Goal: Information Seeking & Learning: Learn about a topic

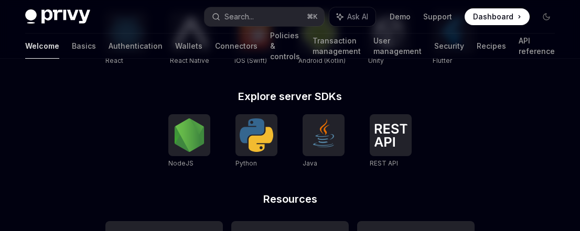
scroll to position [628, 0]
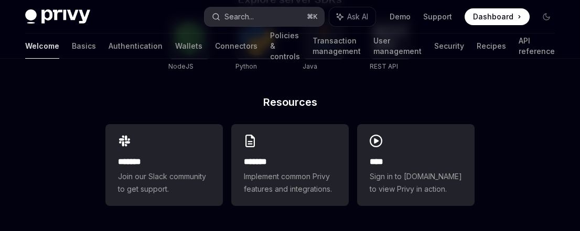
click at [247, 18] on div "Search..." at bounding box center [238, 16] width 29 height 13
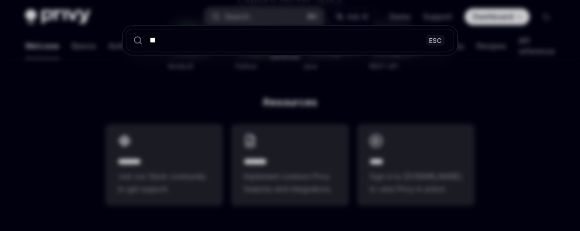
type input "***"
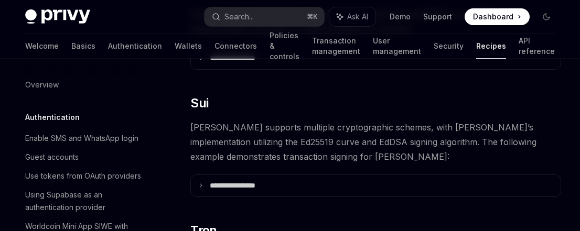
scroll to position [355, 0]
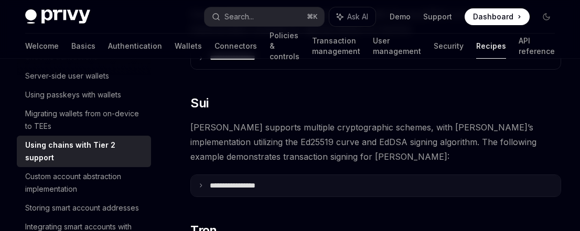
click at [202, 183] on icon at bounding box center [200, 185] width 5 height 5
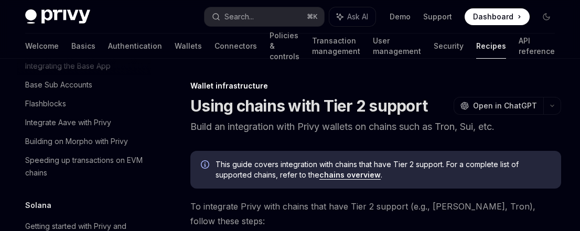
scroll to position [1637, 0]
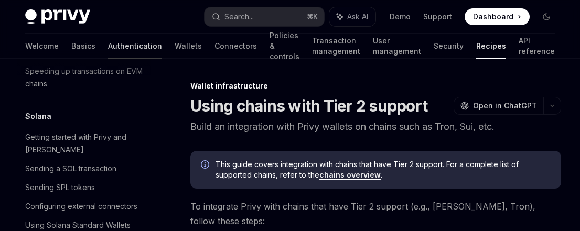
click at [108, 41] on link "Authentication" at bounding box center [135, 46] width 54 height 25
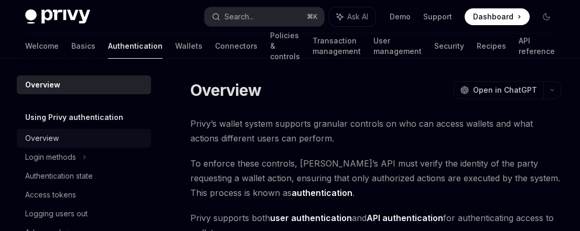
scroll to position [19, 0]
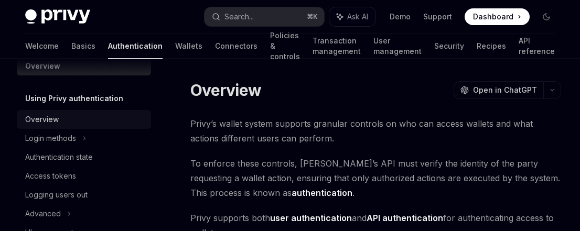
click at [53, 117] on div "Overview" at bounding box center [42, 119] width 34 height 13
type textarea "*"
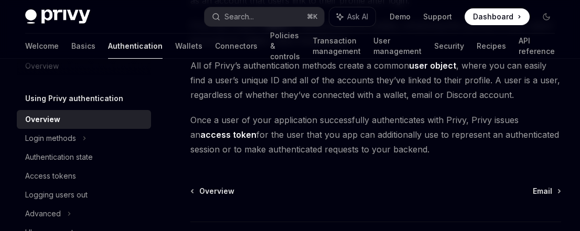
scroll to position [299, 0]
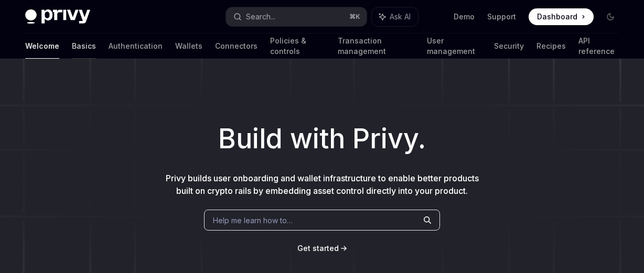
click at [72, 50] on link "Basics" at bounding box center [84, 46] width 24 height 25
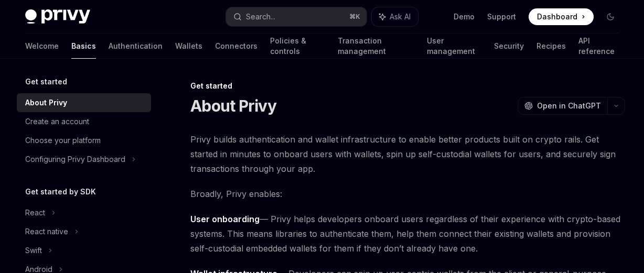
type textarea "*"
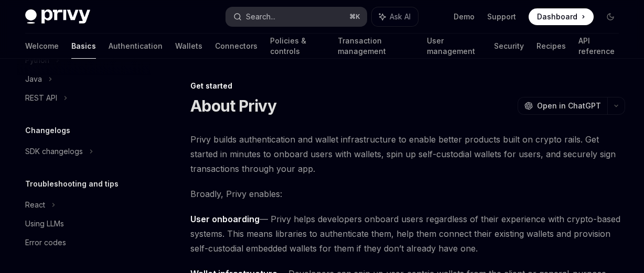
click at [259, 23] on button "Search... ⌘ K" at bounding box center [296, 16] width 141 height 19
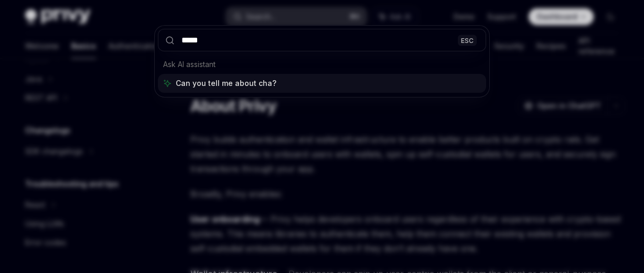
type input "******"
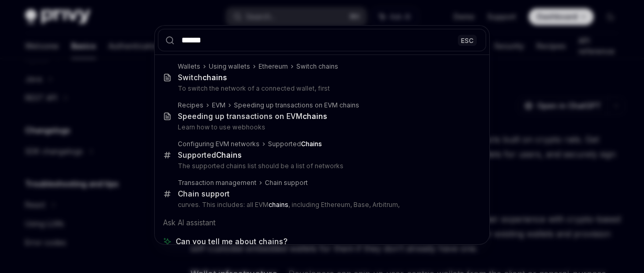
scroll to position [85, 0]
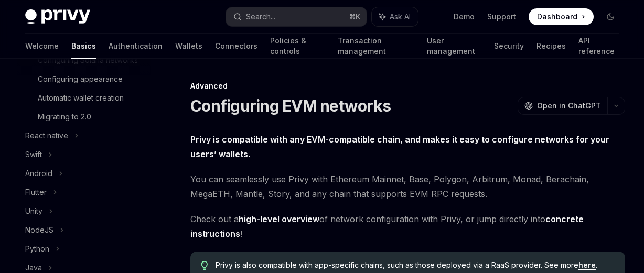
type textarea "*"
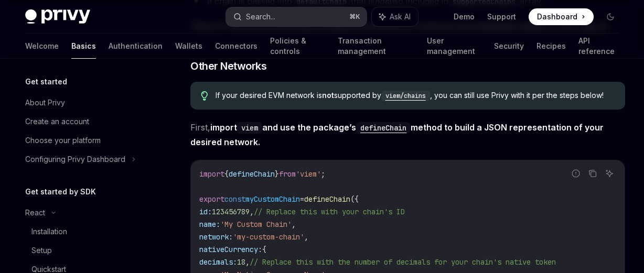
click at [277, 15] on button "Search... ⌘ K" at bounding box center [296, 16] width 141 height 19
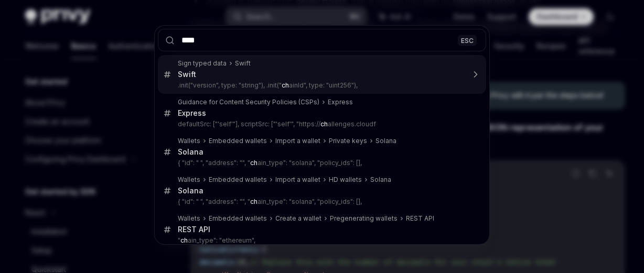
type input "*****"
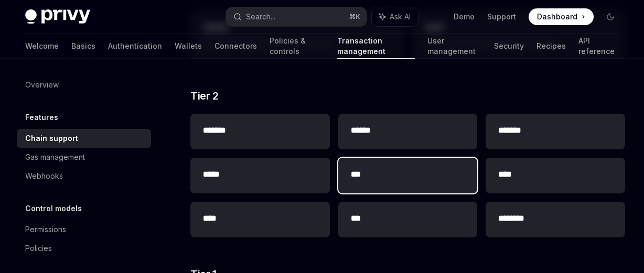
scroll to position [267, 0]
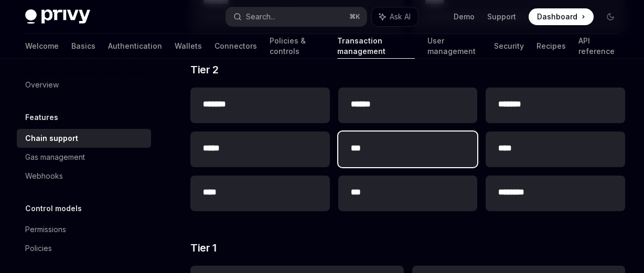
click at [385, 155] on div "***" at bounding box center [407, 150] width 139 height 36
type textarea "*"
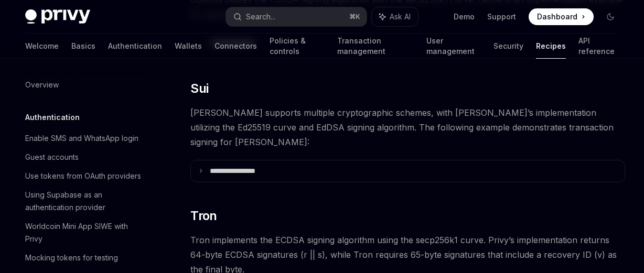
scroll to position [334, 0]
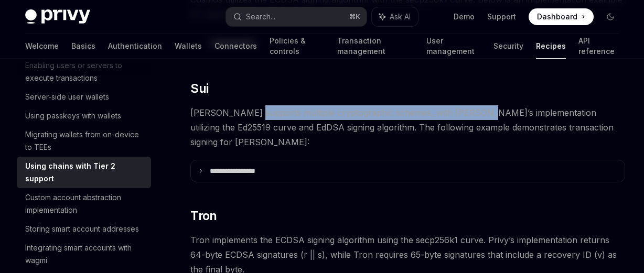
drag, startPoint x: 247, startPoint y: 112, endPoint x: 548, endPoint y: 127, distance: 301.8
click at [547, 127] on span "[PERSON_NAME] supports multiple cryptographic schemes, with [PERSON_NAME]’s imp…" at bounding box center [407, 127] width 435 height 44
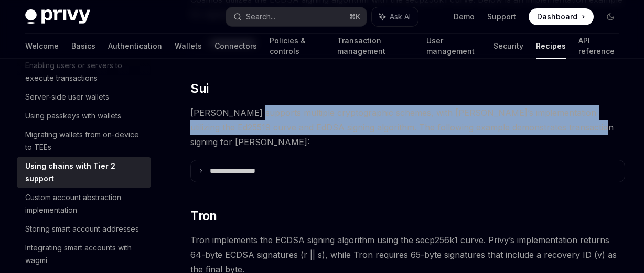
click at [548, 127] on span "[PERSON_NAME] supports multiple cryptographic schemes, with [PERSON_NAME]’s imp…" at bounding box center [407, 127] width 435 height 44
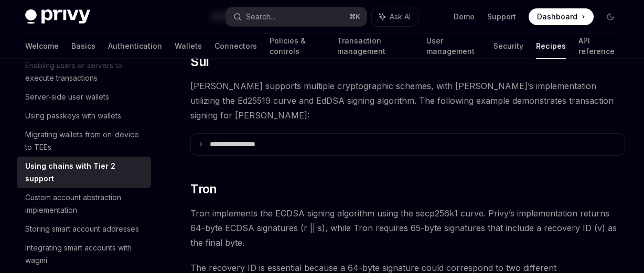
scroll to position [533, 0]
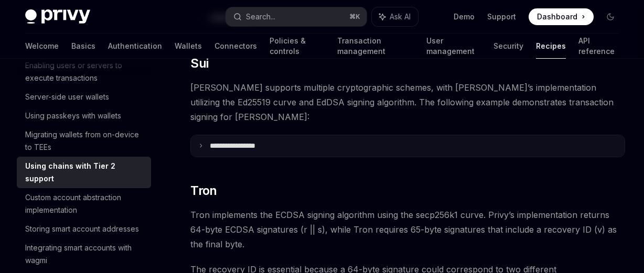
click at [208, 135] on summary "**********" at bounding box center [408, 146] width 434 height 22
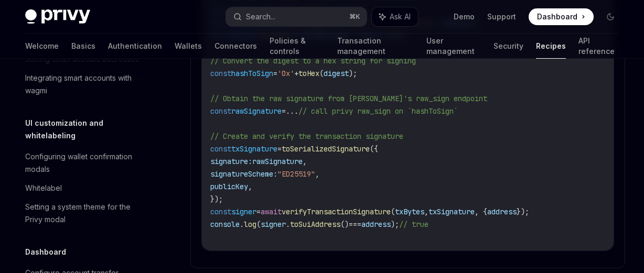
scroll to position [466, 0]
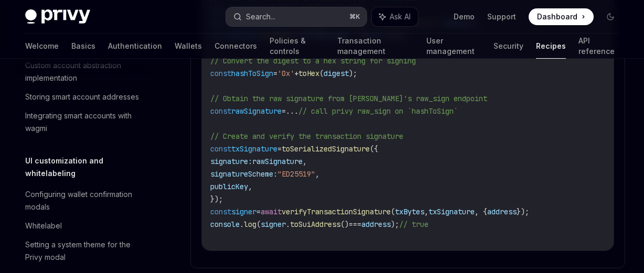
click at [296, 19] on button "Search... ⌘ K" at bounding box center [296, 16] width 141 height 19
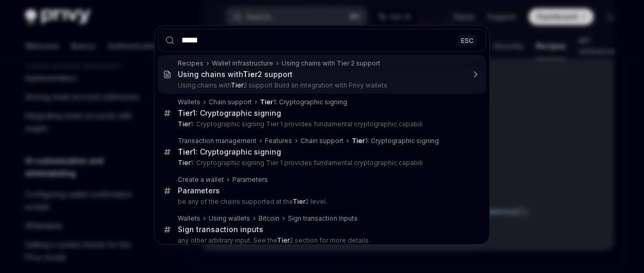
type input "******"
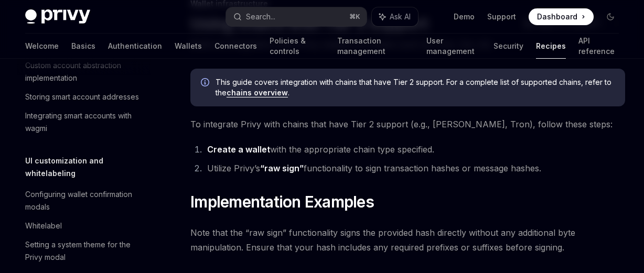
scroll to position [87, 0]
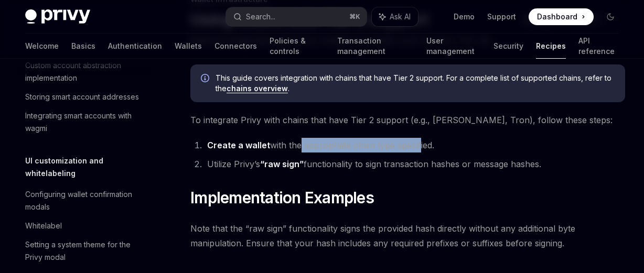
drag, startPoint x: 296, startPoint y: 146, endPoint x: 441, endPoint y: 148, distance: 144.7
click at [437, 148] on li "Create a wallet with the appropriate chain type specified." at bounding box center [414, 145] width 421 height 15
click at [442, 148] on li "Create a wallet with the appropriate chain type specified." at bounding box center [414, 145] width 421 height 15
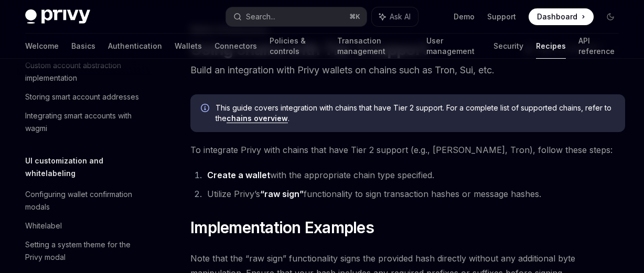
scroll to position [114, 0]
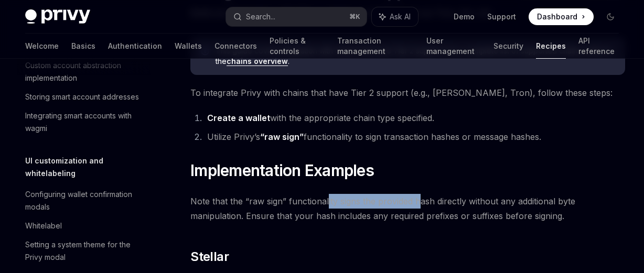
drag, startPoint x: 326, startPoint y: 199, endPoint x: 552, endPoint y: 212, distance: 226.8
click at [547, 210] on span "Note that the “raw sign” functionality signs the provided hash directly without…" at bounding box center [407, 208] width 435 height 29
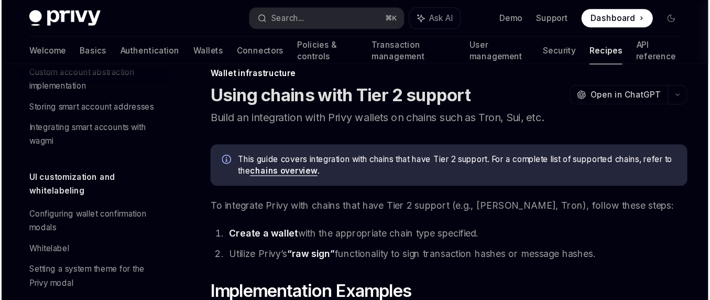
scroll to position [0, 0]
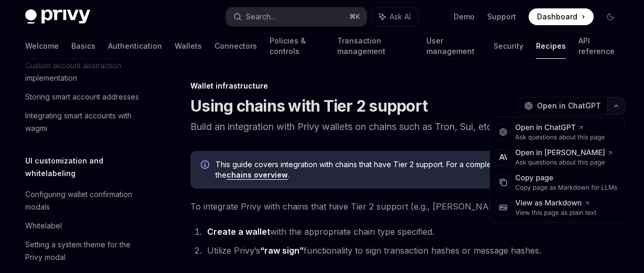
click at [621, 107] on button "button" at bounding box center [616, 106] width 18 height 18
click at [621, 107] on icon "button" at bounding box center [616, 106] width 13 height 4
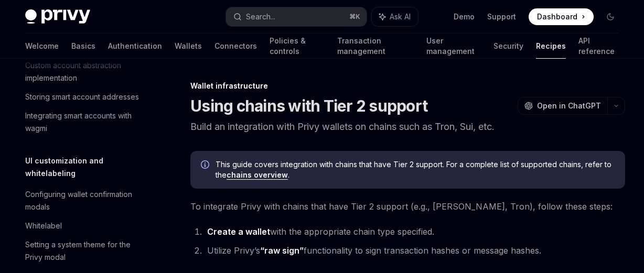
type textarea "*"
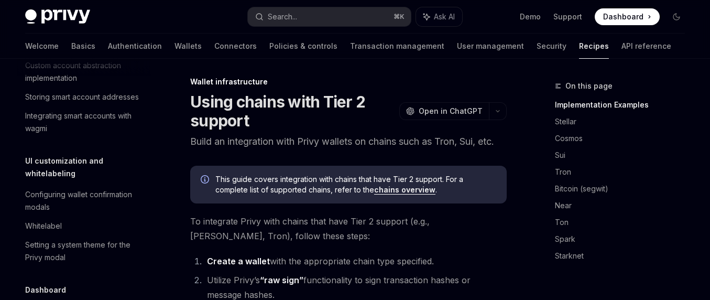
scroll to position [12, 0]
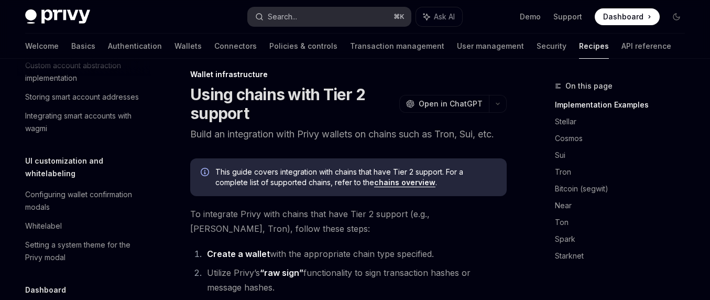
click at [292, 21] on div "Search..." at bounding box center [282, 16] width 29 height 13
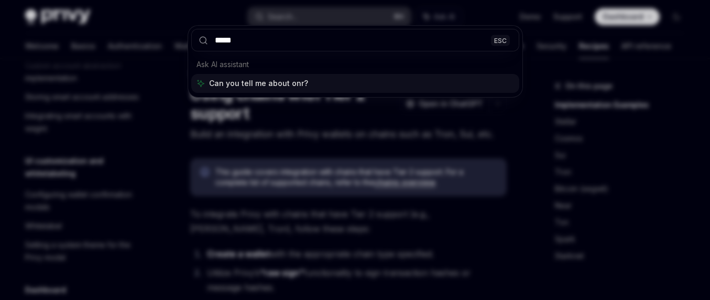
type input "******"
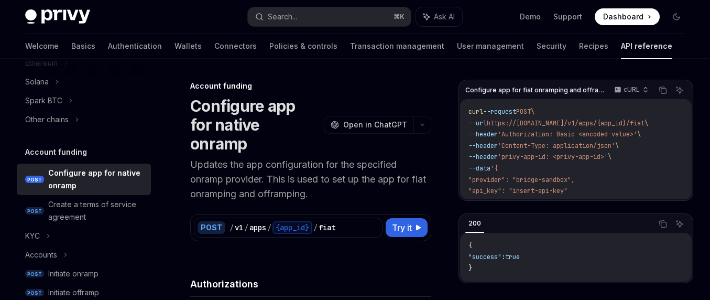
type textarea "*"
